Goal: Information Seeking & Learning: Understand process/instructions

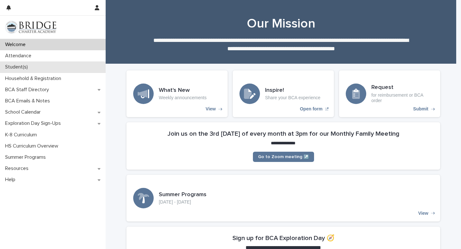
click at [23, 71] on div "Student(s)" at bounding box center [53, 66] width 106 height 11
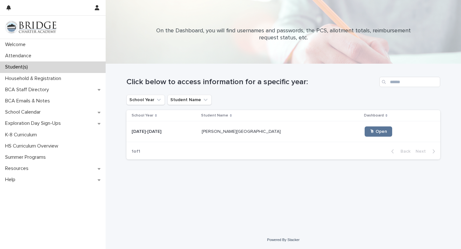
click at [188, 133] on p at bounding box center [164, 131] width 65 height 5
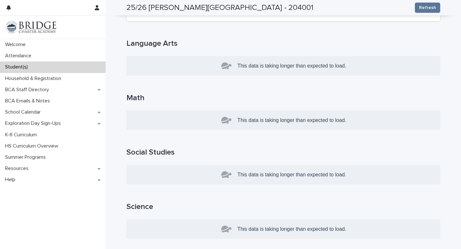
scroll to position [123, 0]
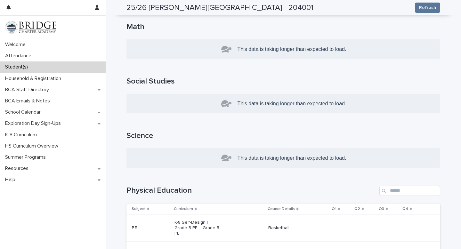
click at [153, 108] on div "This data is taking longer than expected to load." at bounding box center [283, 104] width 314 height 20
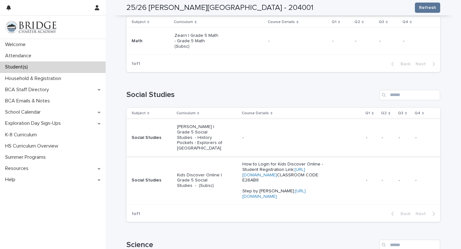
scroll to position [293, 0]
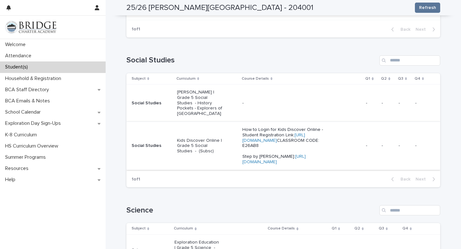
click at [271, 164] on link "[URL][DOMAIN_NAME]" at bounding box center [273, 159] width 63 height 10
